Goal: Check status

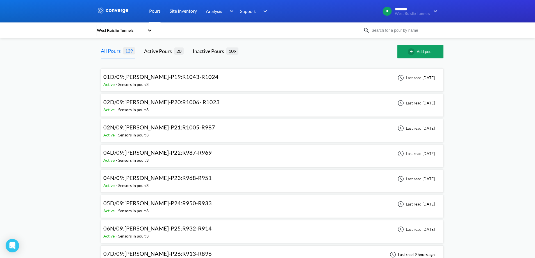
click at [183, 79] on span "01D/09:[PERSON_NAME]-P19:R1043-R1024" at bounding box center [160, 76] width 115 height 7
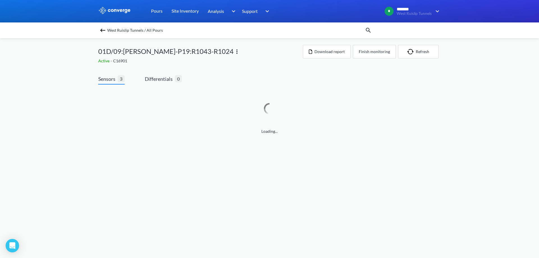
click at [101, 29] on img at bounding box center [102, 30] width 7 height 7
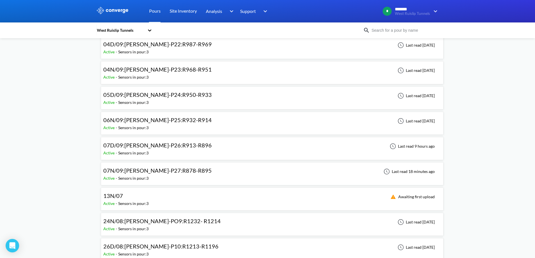
scroll to position [112, 0]
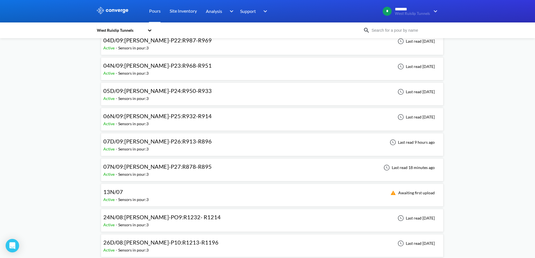
click at [156, 172] on div "Active - Sensors in pour: 3" at bounding box center [158, 174] width 111 height 6
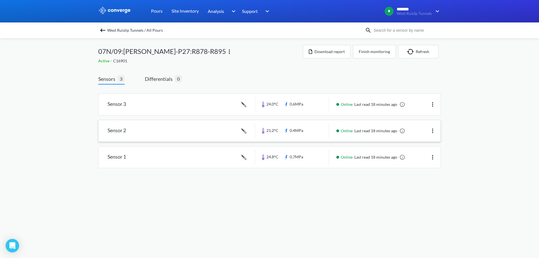
click at [176, 127] on link at bounding box center [270, 130] width 342 height 21
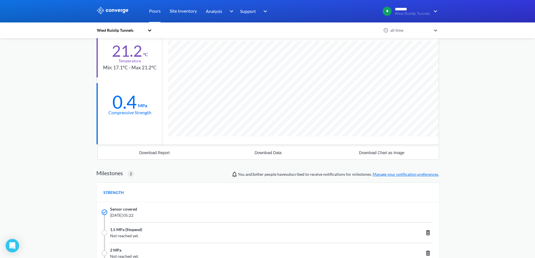
scroll to position [112, 0]
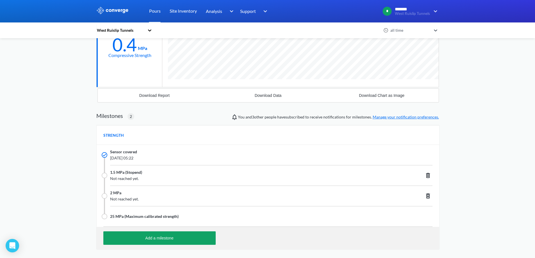
click at [258, 142] on div "STRENGTH" at bounding box center [268, 135] width 343 height 20
